Goal: Task Accomplishment & Management: Use online tool/utility

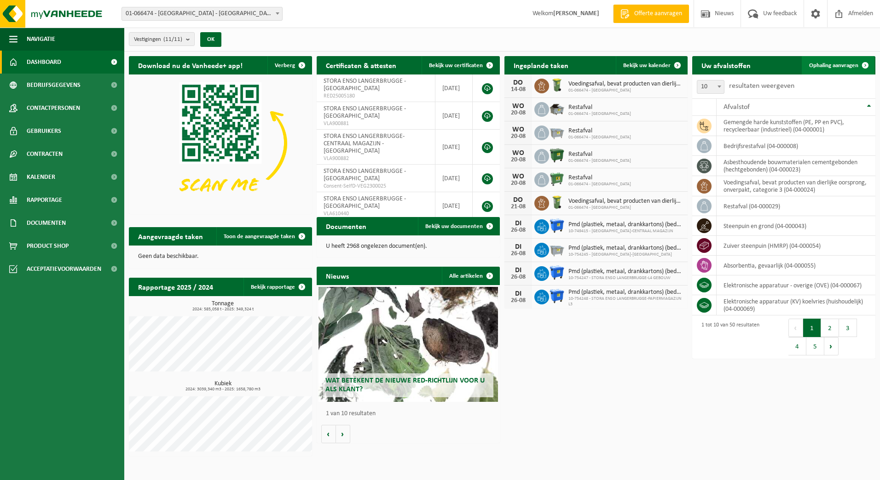
click at [831, 64] on span "Ophaling aanvragen" at bounding box center [833, 66] width 49 height 6
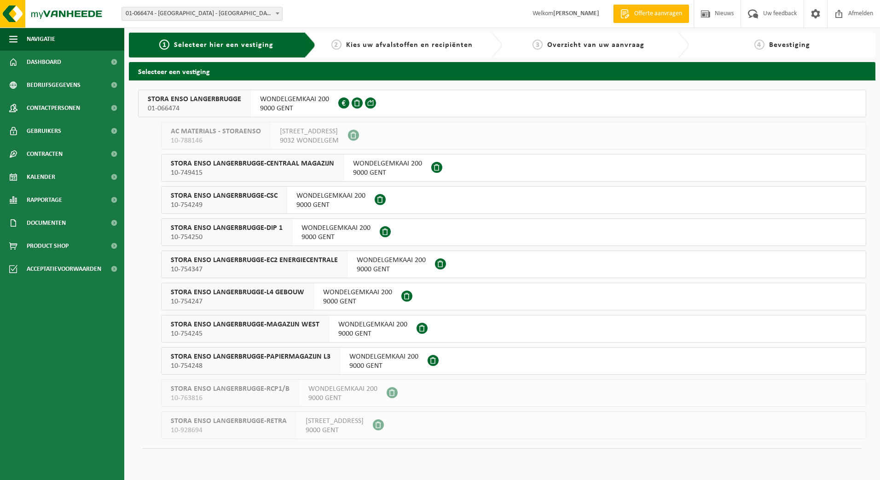
click at [177, 101] on span "STORA ENSO LANGERBRUGGE" at bounding box center [194, 99] width 93 height 9
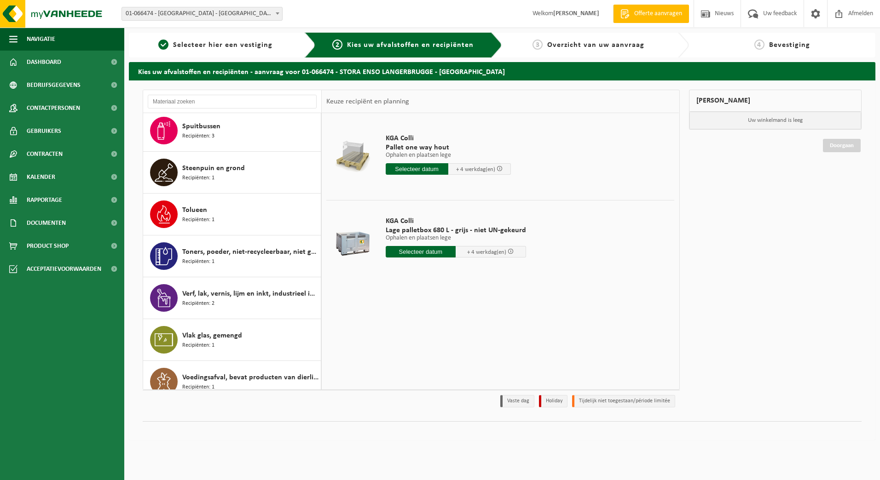
scroll to position [1610, 0]
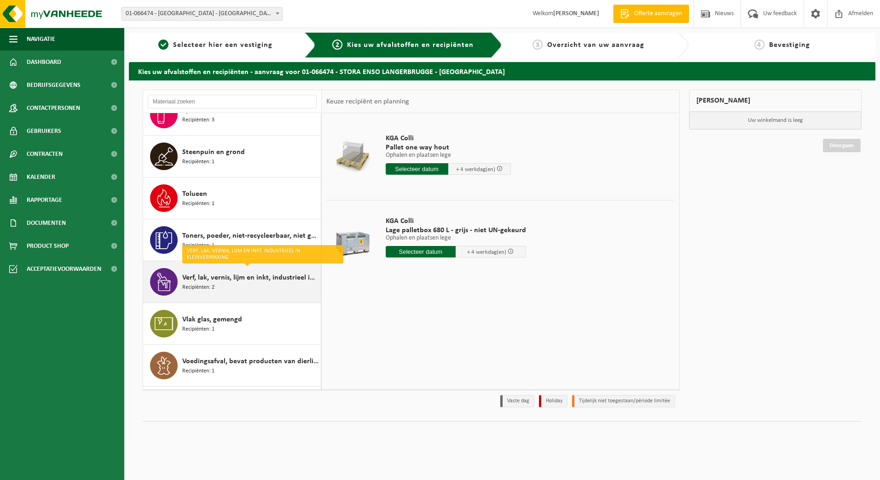
click at [164, 278] on icon at bounding box center [164, 282] width 18 height 18
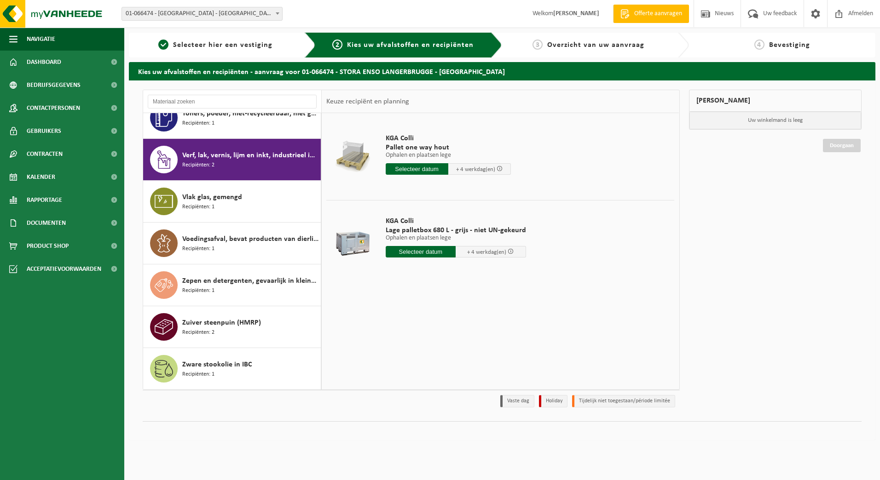
scroll to position [1733, 0]
click at [346, 243] on div at bounding box center [352, 239] width 47 height 37
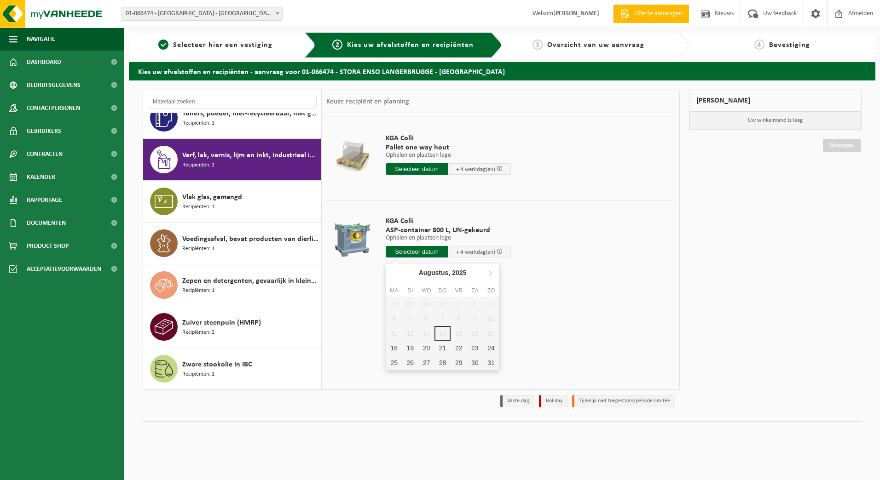
click at [418, 251] on input "text" at bounding box center [417, 252] width 63 height 12
click at [393, 349] on div "18" at bounding box center [394, 348] width 16 height 15
type input "Van 2025-08-18"
type input "2025-08-18"
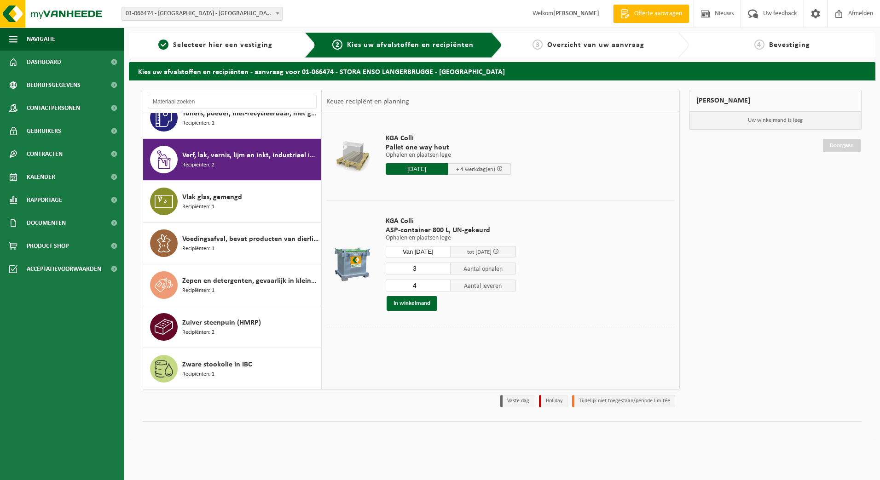
click at [445, 270] on input "3" at bounding box center [418, 269] width 65 height 12
type input "2"
click at [443, 270] on input "2" at bounding box center [418, 269] width 65 height 12
click at [443, 287] on input "3" at bounding box center [418, 286] width 65 height 12
type input "2"
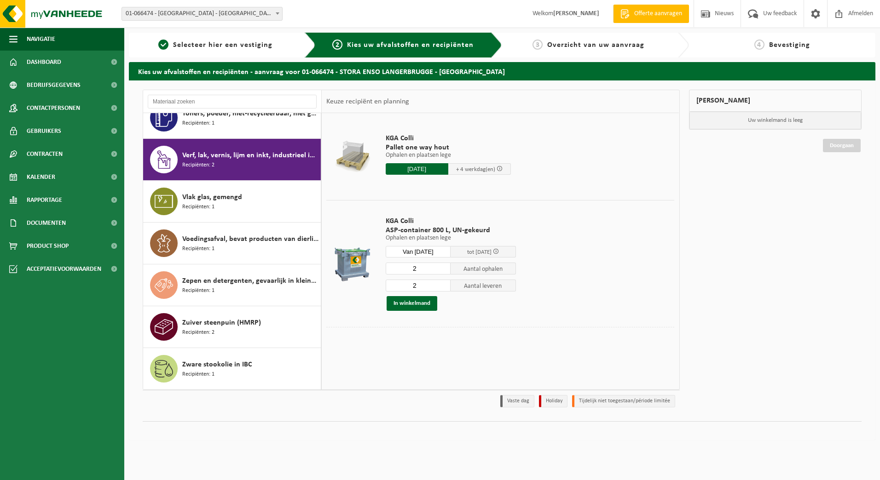
click at [443, 287] on input "2" at bounding box center [418, 286] width 65 height 12
click at [465, 303] on div "In winkelmand" at bounding box center [451, 303] width 130 height 15
click at [407, 302] on button "In winkelmand" at bounding box center [411, 303] width 51 height 15
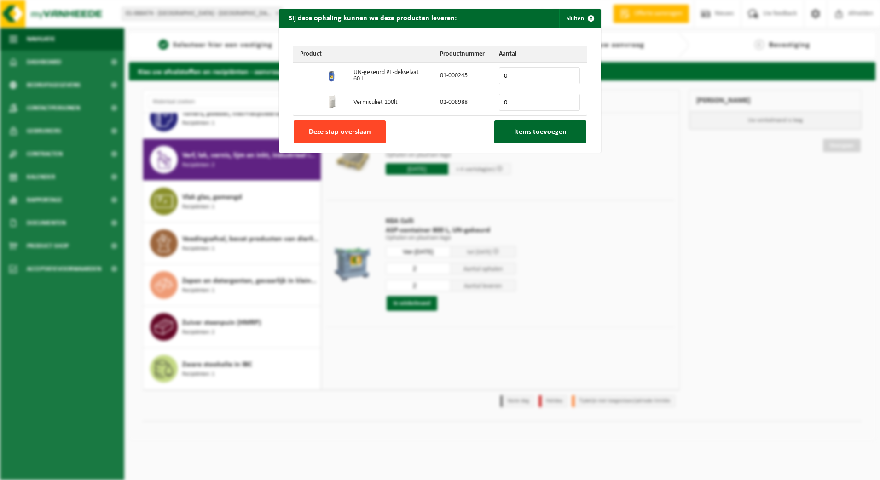
click at [341, 133] on span "Deze stap overslaan" at bounding box center [340, 131] width 62 height 7
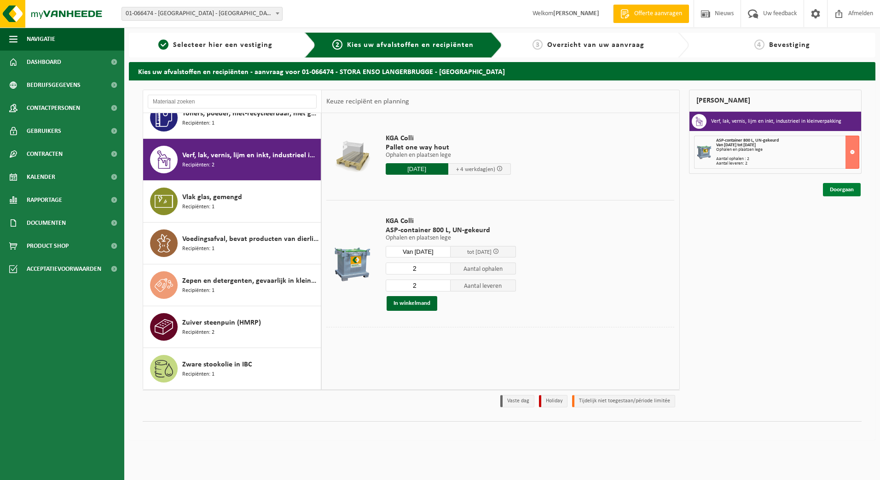
click at [837, 190] on link "Doorgaan" at bounding box center [842, 189] width 38 height 13
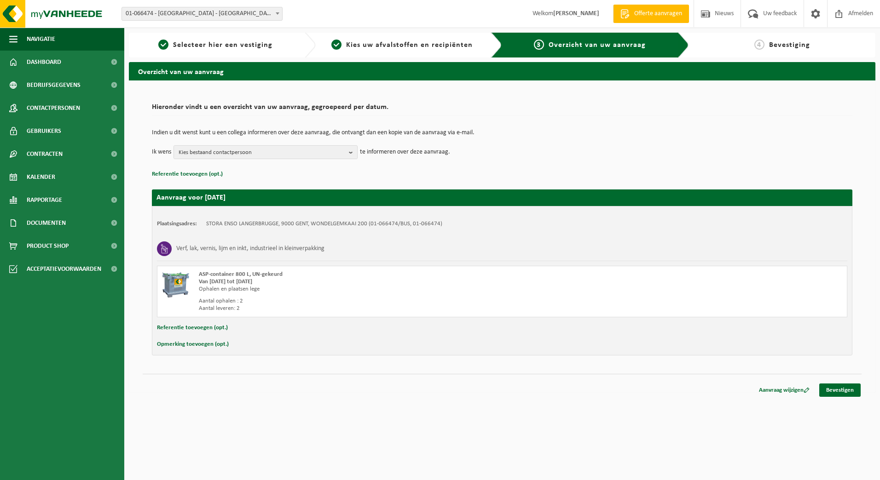
click at [191, 343] on button "Opmerking toevoegen (opt.)" at bounding box center [193, 345] width 72 height 12
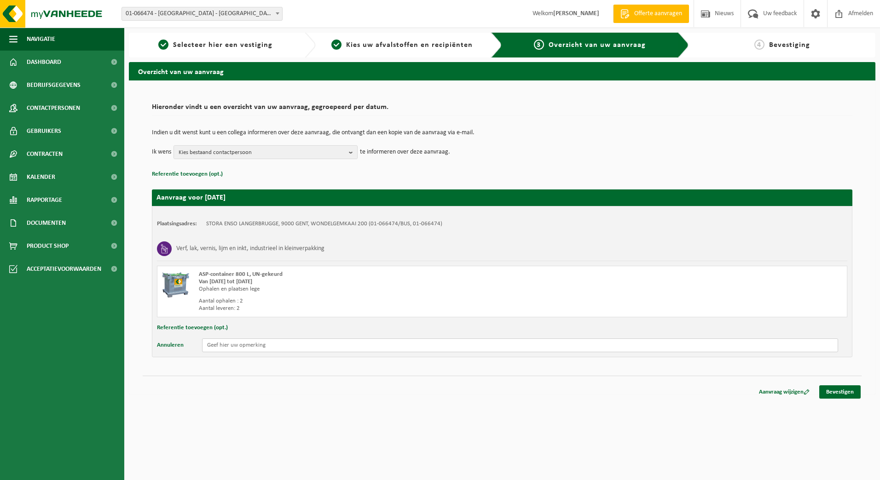
click at [241, 344] on input "text" at bounding box center [520, 346] width 636 height 14
type input "OPHALING AAN POORT N12"
click at [851, 394] on link "Bevestigen" at bounding box center [839, 392] width 41 height 13
